Goal: Navigation & Orientation: Understand site structure

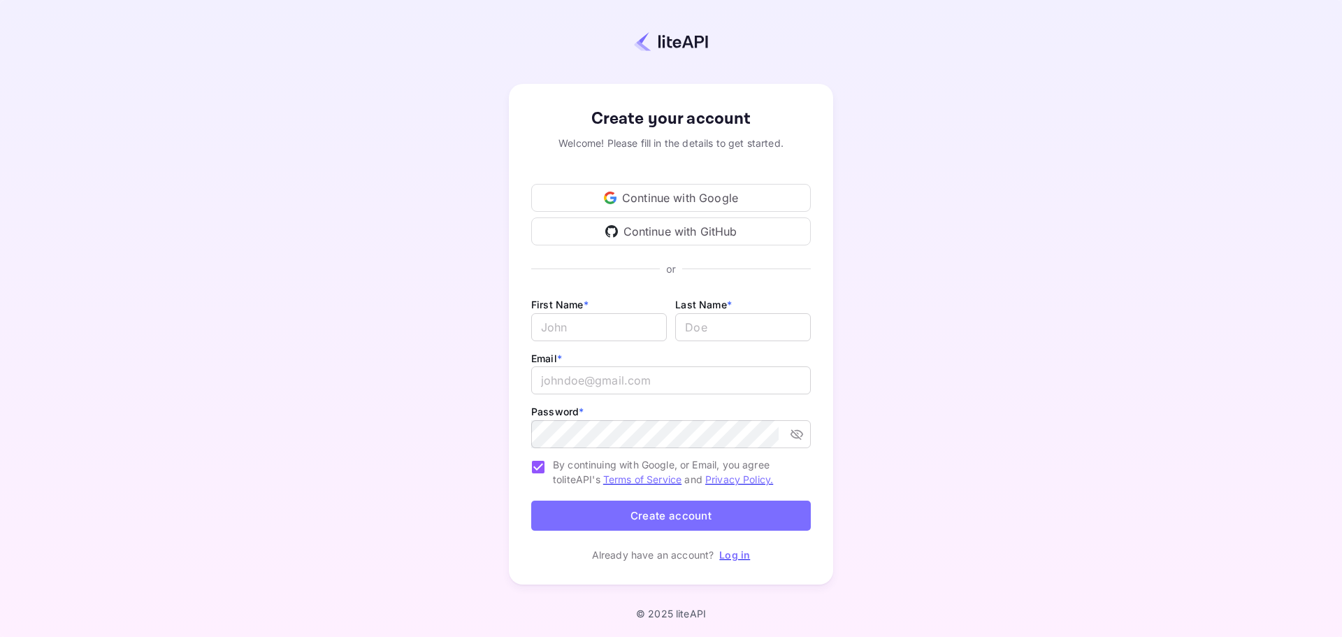
click at [696, 234] on div "Continue with GitHub" at bounding box center [671, 231] width 280 height 28
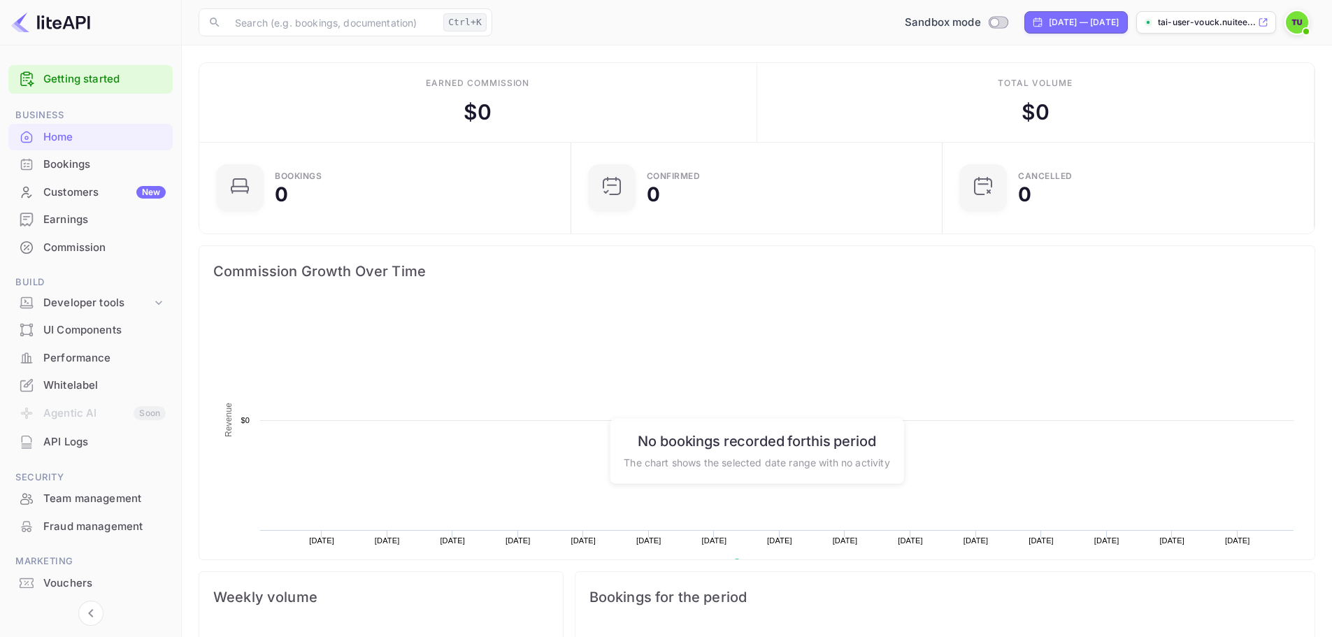
scroll to position [217, 352]
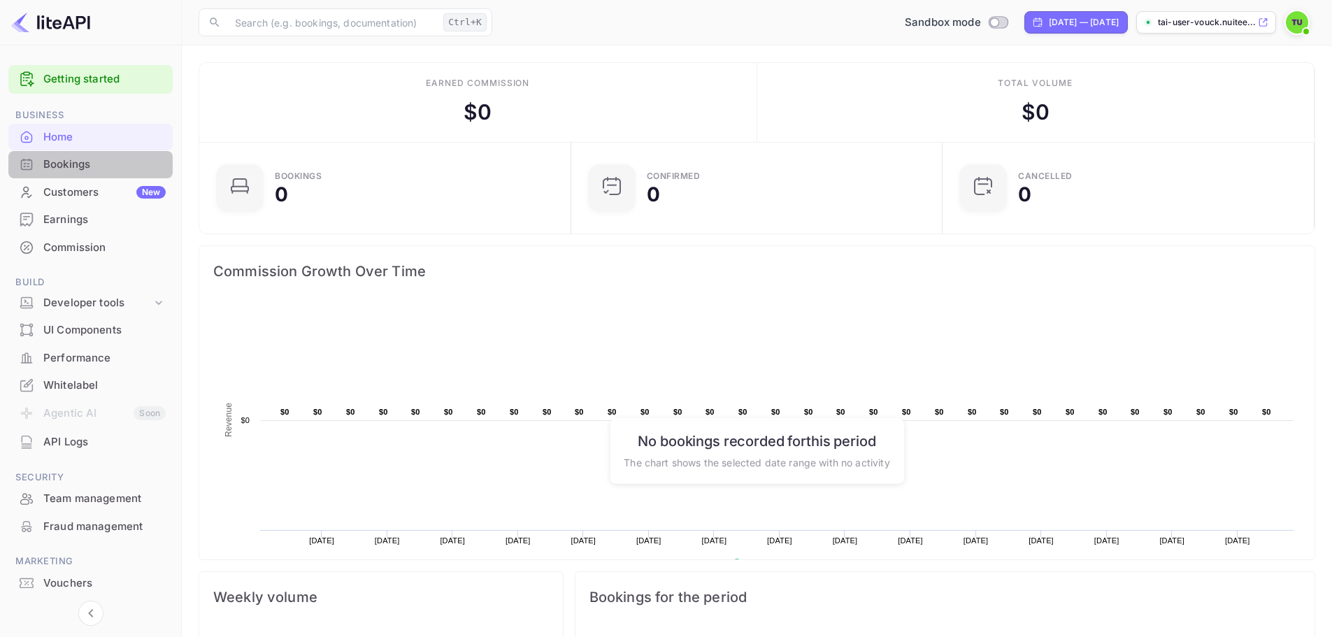
click at [106, 174] on div "Bookings" at bounding box center [90, 164] width 164 height 27
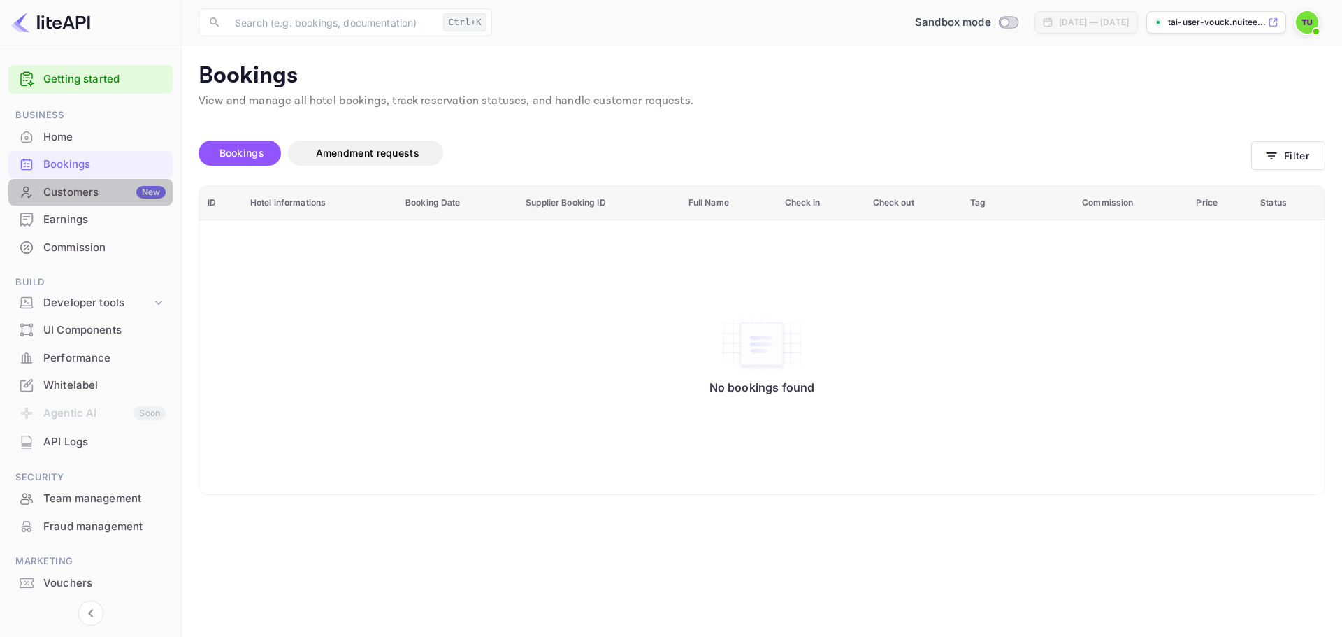
click at [87, 196] on div "Customers New" at bounding box center [104, 193] width 122 height 16
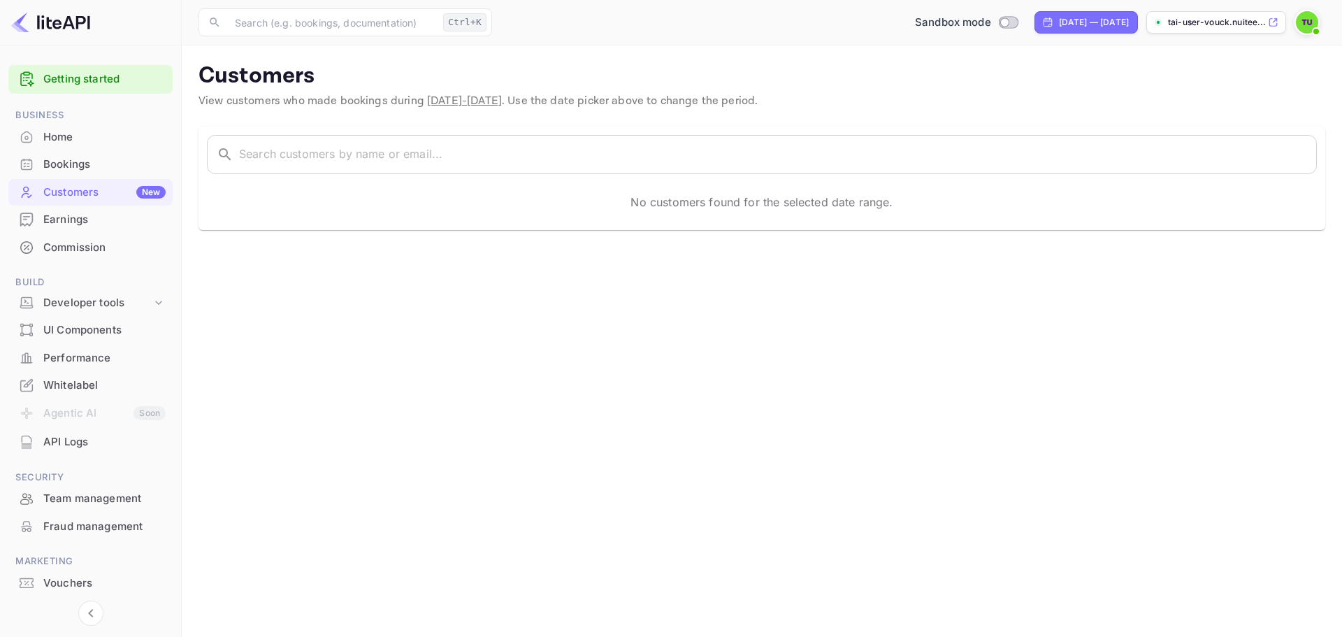
click at [82, 223] on div "Earnings" at bounding box center [104, 220] width 122 height 16
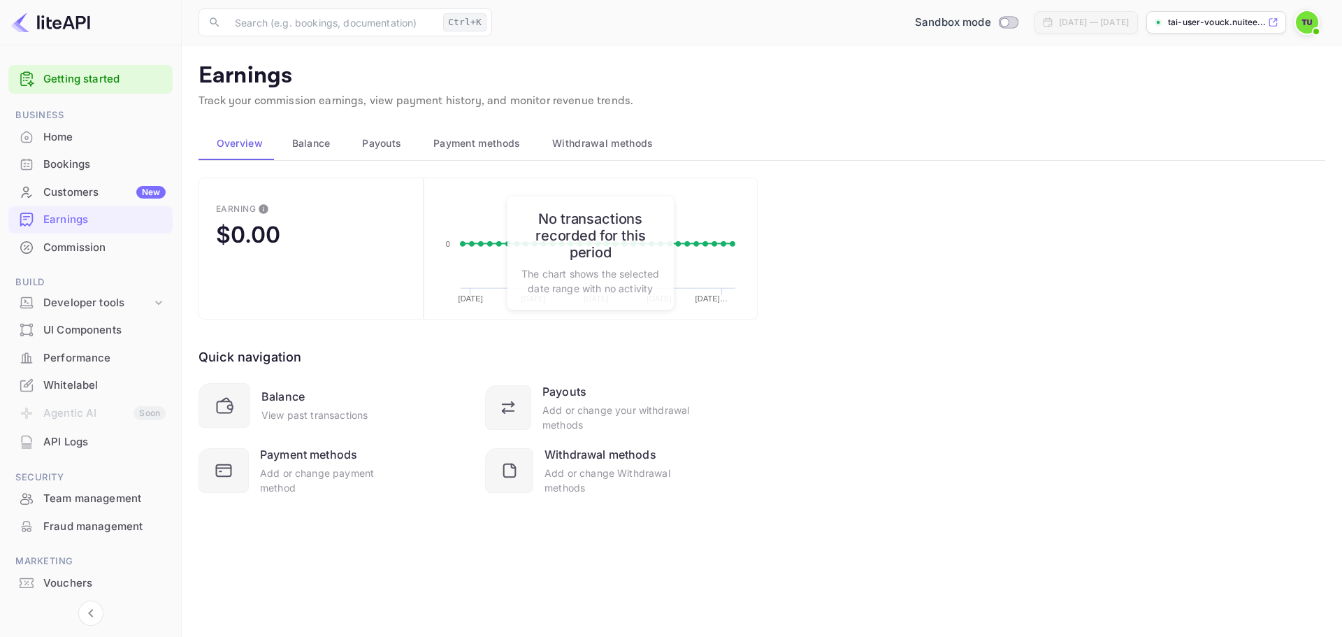
click at [92, 324] on div "UI Components" at bounding box center [104, 330] width 122 height 16
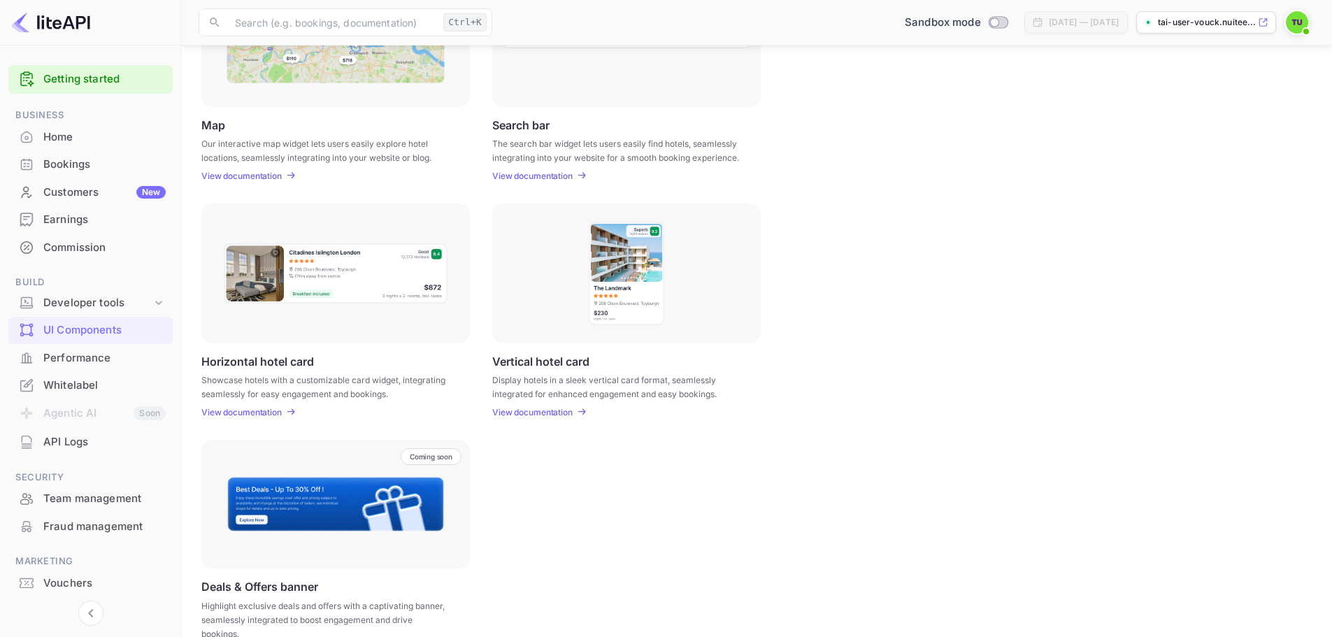
scroll to position [306, 0]
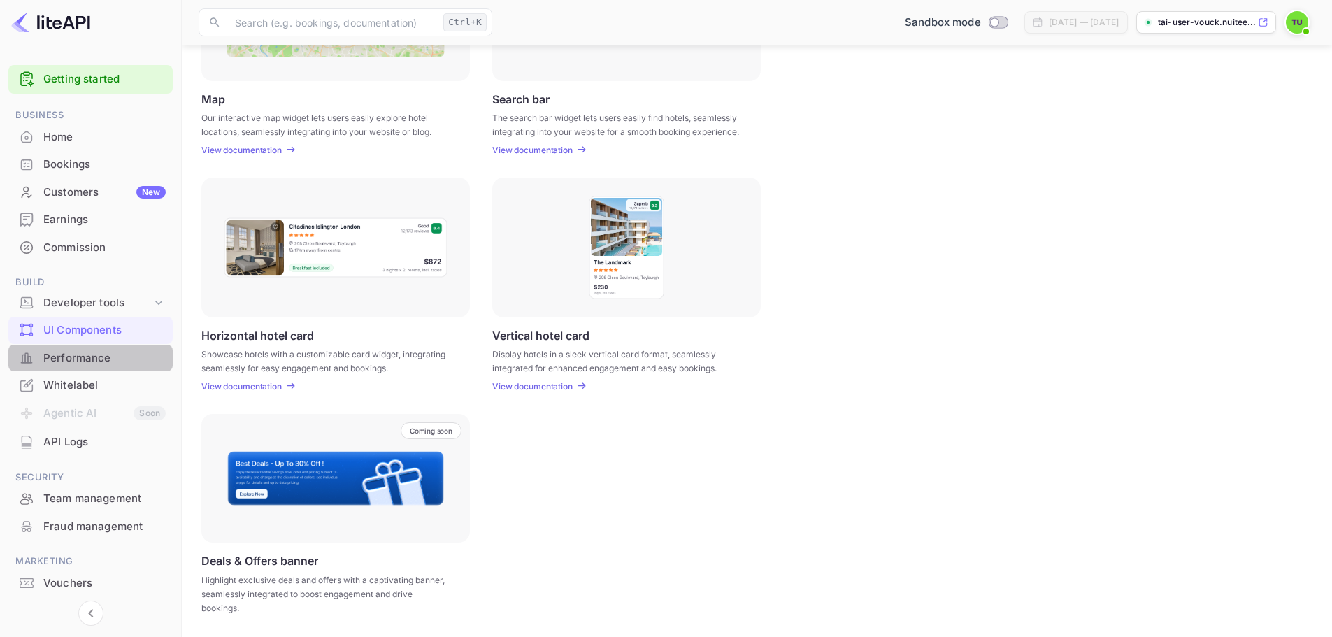
click at [89, 364] on div "Performance" at bounding box center [104, 358] width 122 height 16
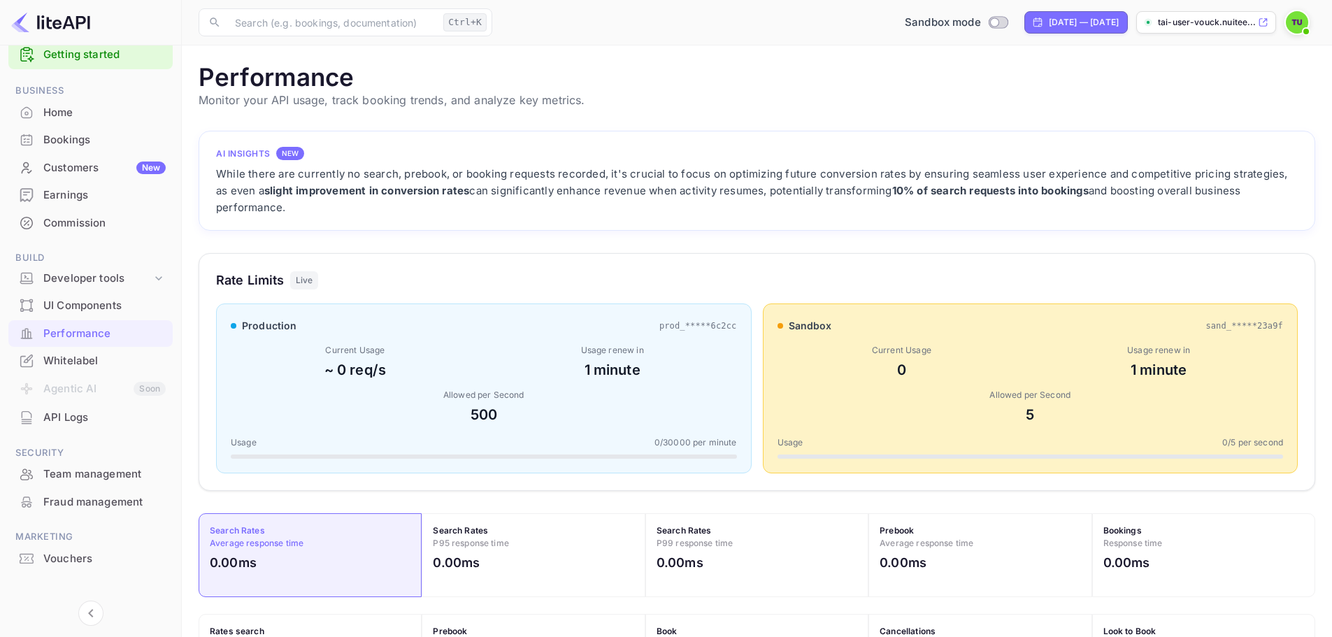
scroll to position [37, 0]
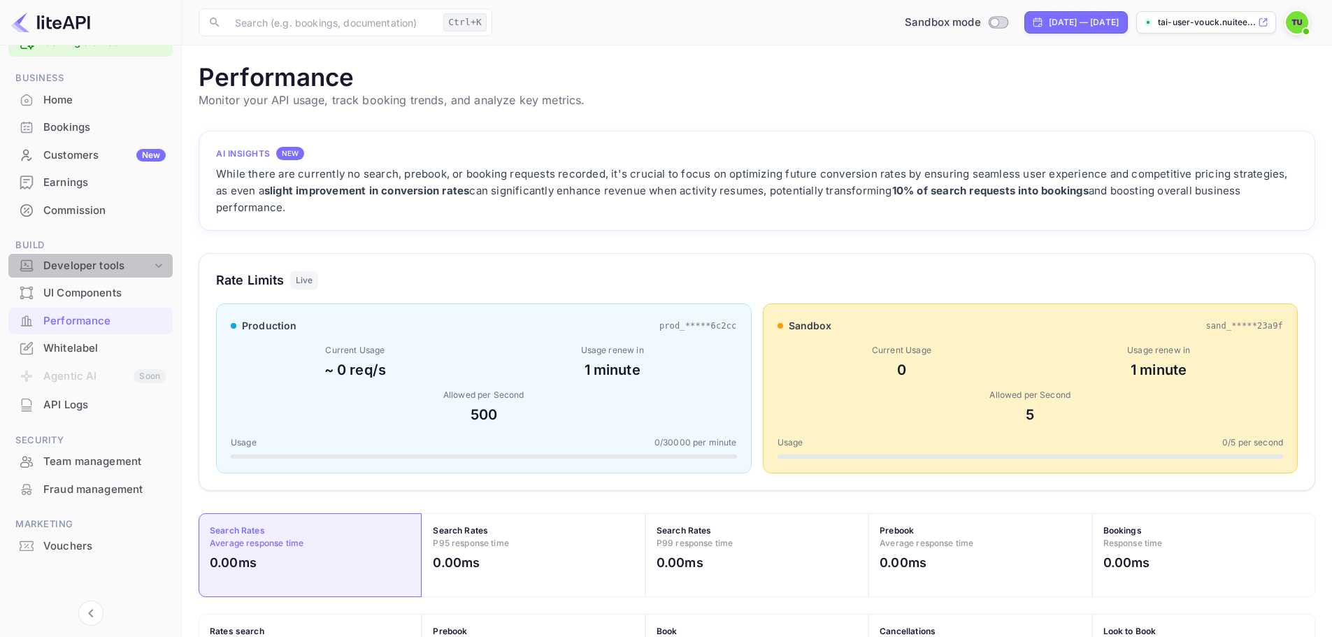
click at [162, 271] on icon at bounding box center [159, 266] width 14 height 14
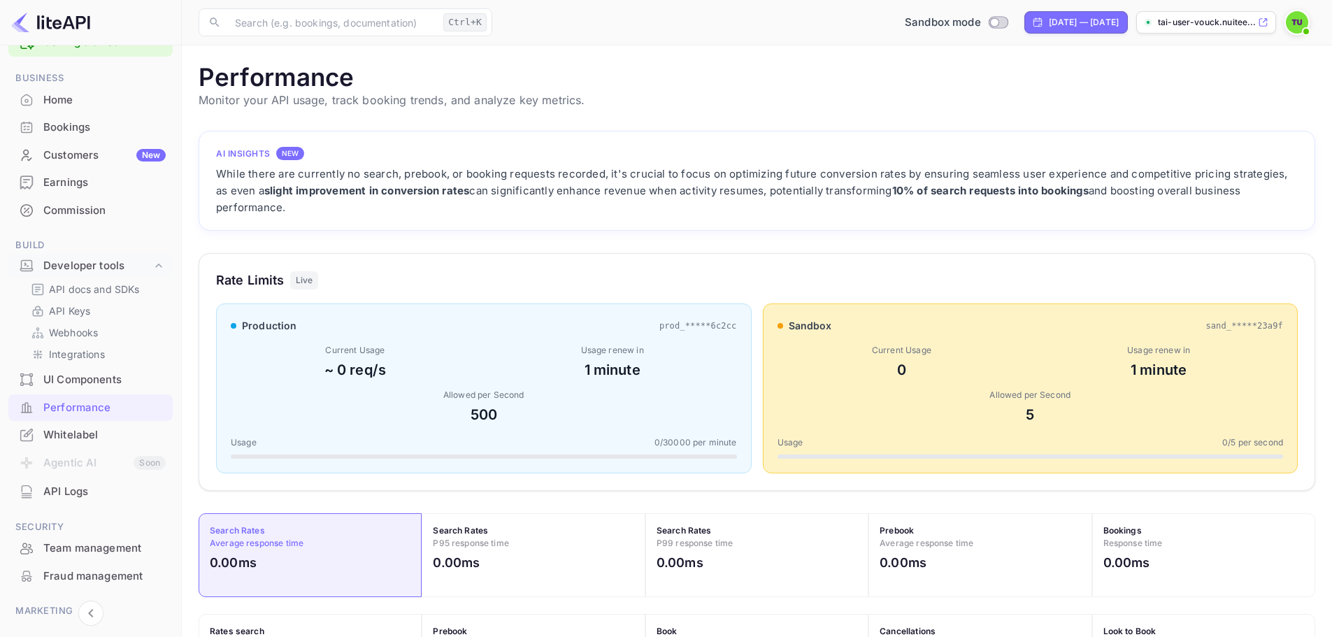
click at [76, 213] on div "Commission" at bounding box center [104, 211] width 122 height 16
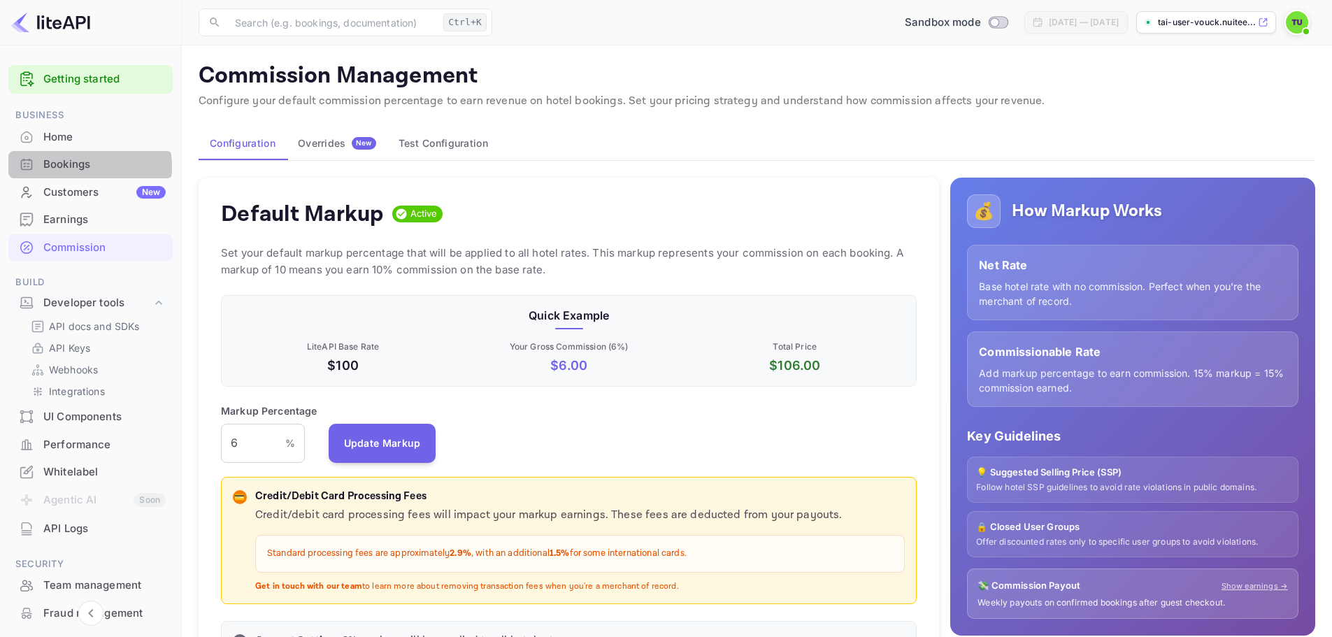
click at [69, 167] on div "Bookings" at bounding box center [104, 165] width 122 height 16
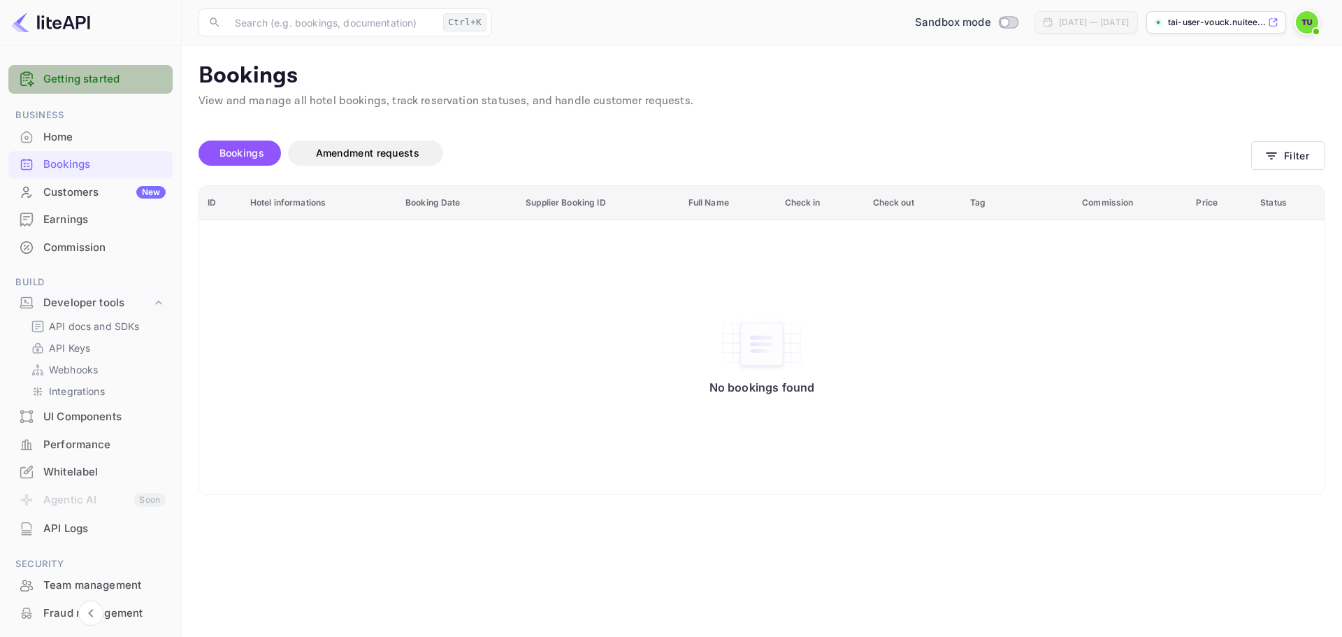
click at [94, 82] on link "Getting started" at bounding box center [104, 79] width 122 height 16
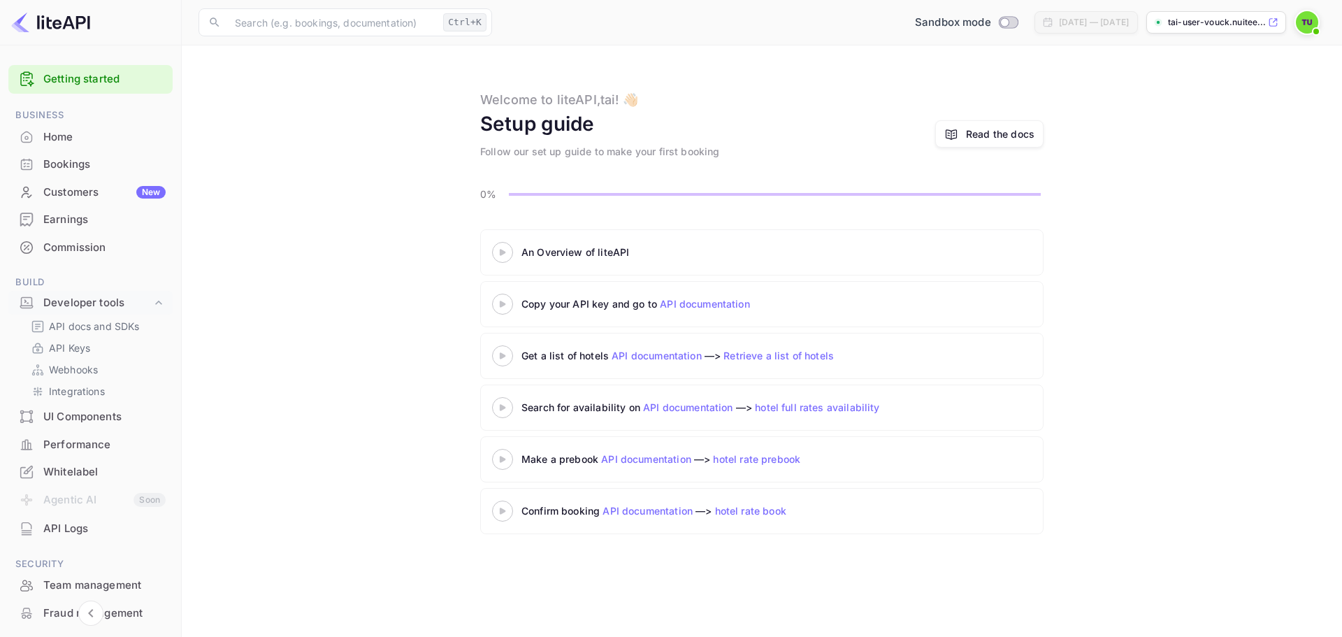
click at [508, 254] on icon at bounding box center [502, 252] width 49 height 7
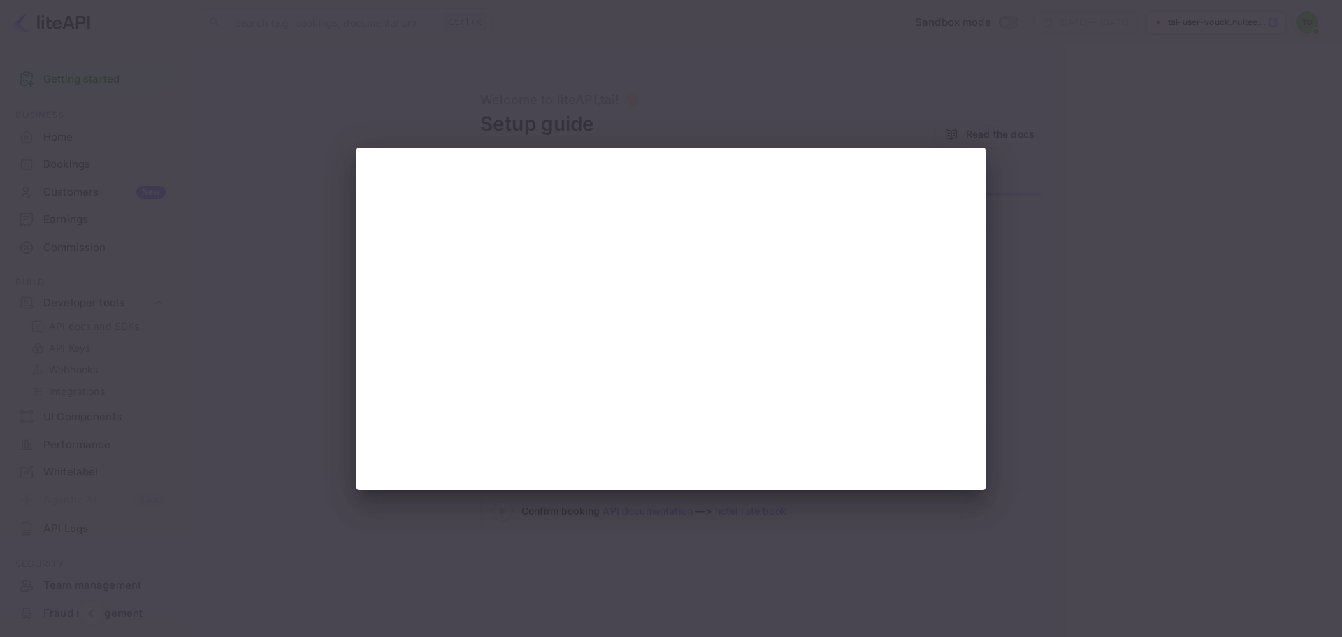
click at [614, 496] on div at bounding box center [671, 318] width 1342 height 637
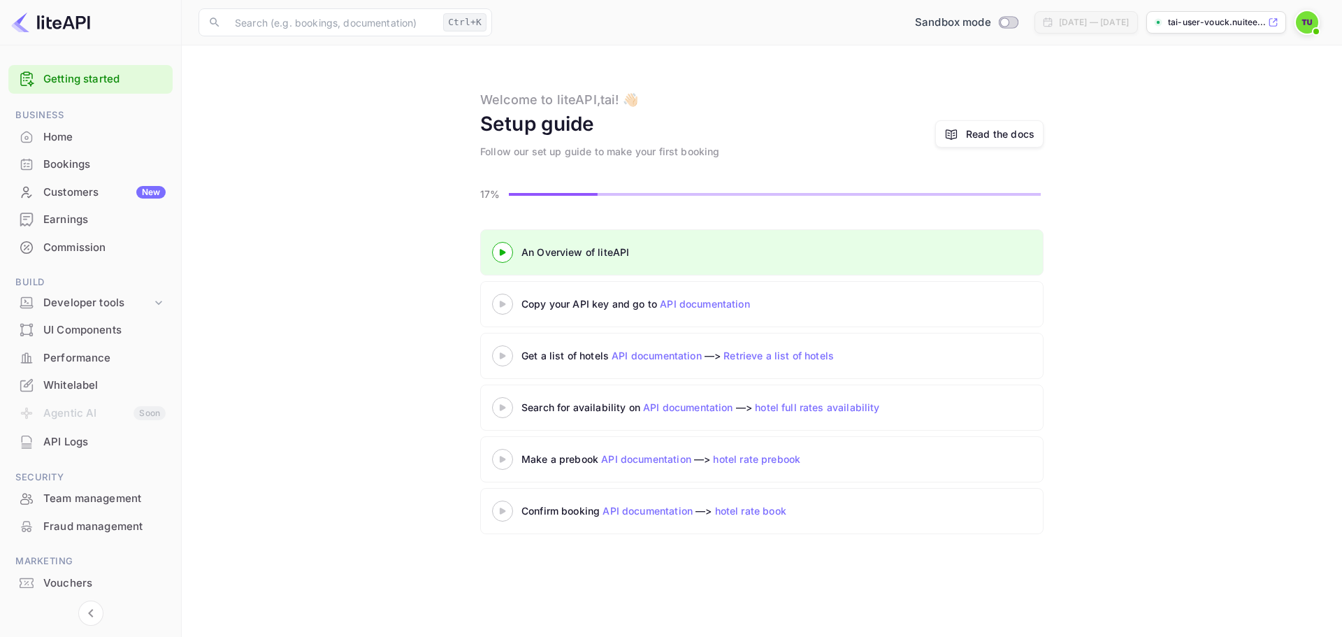
click at [498, 257] on div at bounding box center [502, 251] width 49 height 17
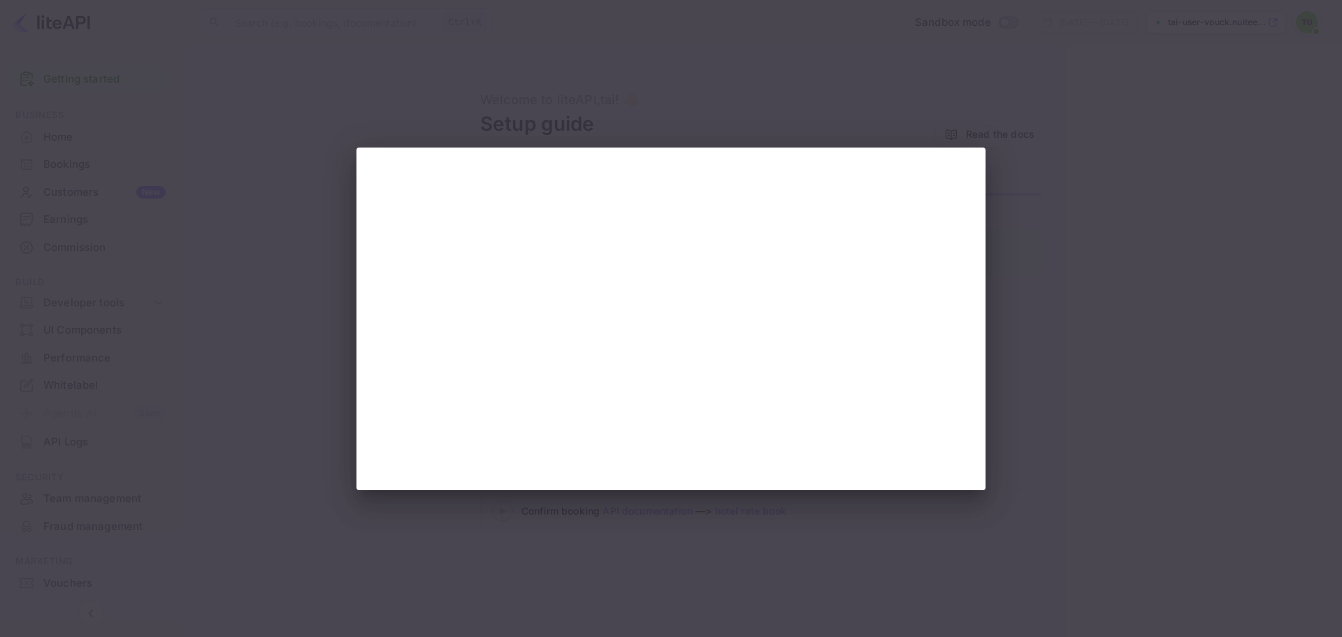
click at [975, 526] on div at bounding box center [671, 318] width 1342 height 637
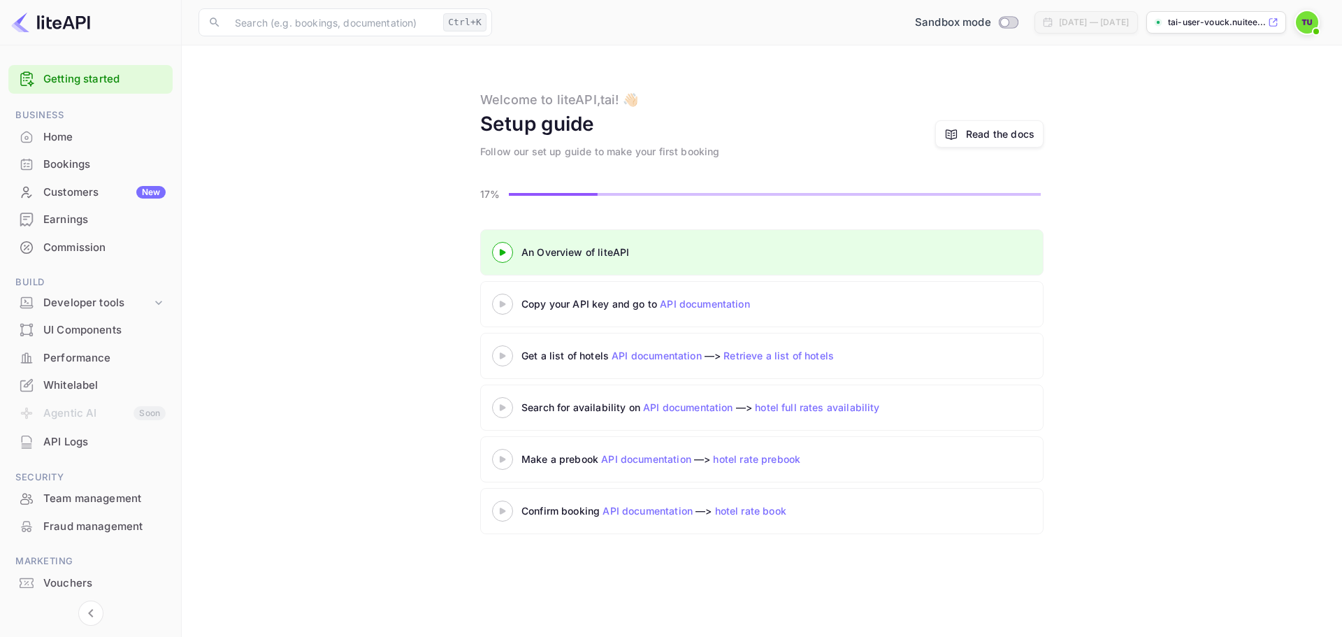
click at [508, 305] on icon at bounding box center [502, 304] width 49 height 7
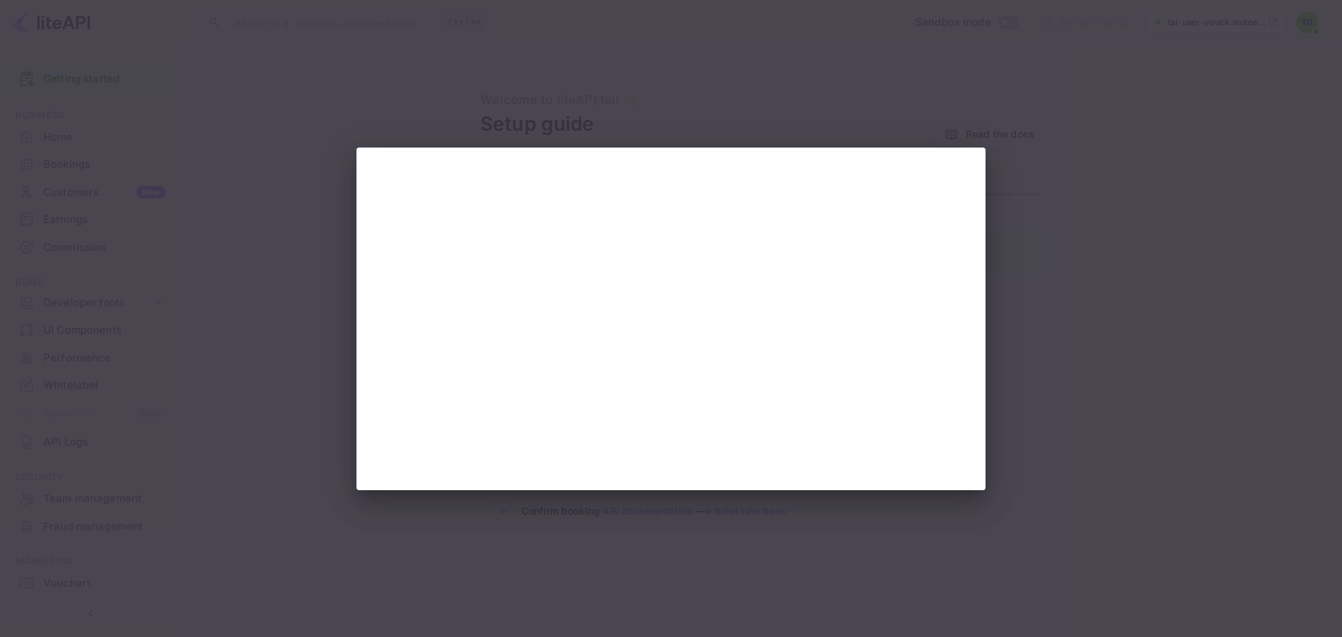
click at [548, 610] on div at bounding box center [671, 318] width 1342 height 637
